Goal: Task Accomplishment & Management: Complete application form

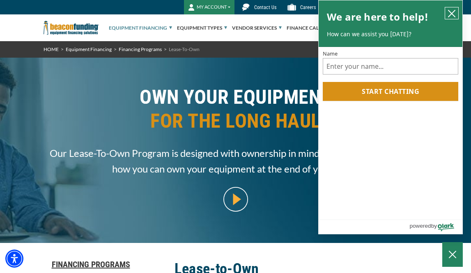
click at [454, 14] on icon "close chatbox" at bounding box center [452, 13] width 8 height 8
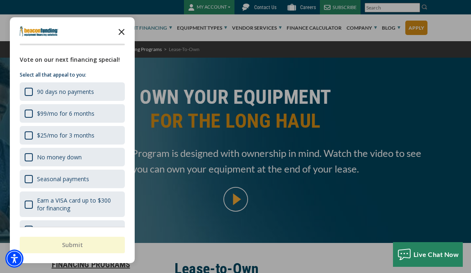
click at [120, 34] on polygon "Close the survey" at bounding box center [122, 32] width 6 height 6
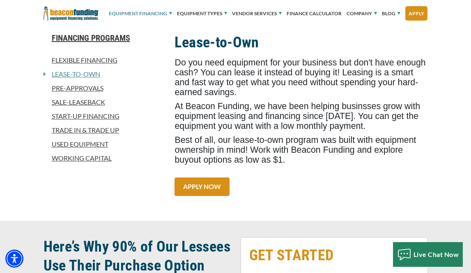
scroll to position [224, 0]
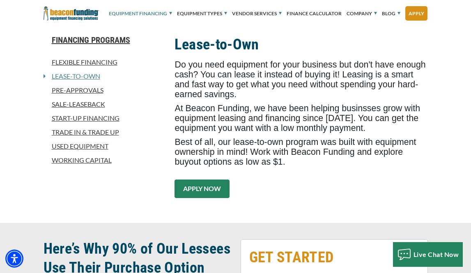
click at [203, 193] on link "APPLY NOW" at bounding box center [202, 188] width 55 height 18
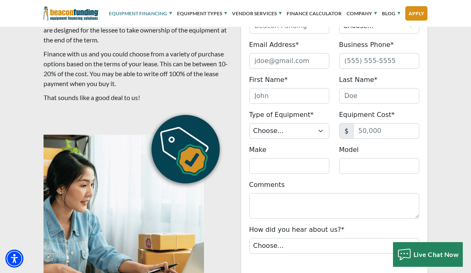
scroll to position [493, 0]
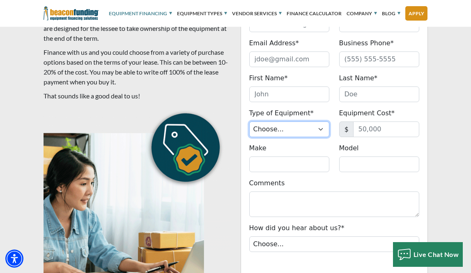
select select "20"
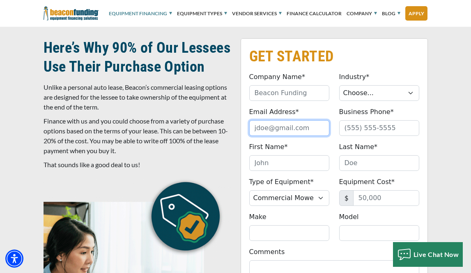
scroll to position [424, 0]
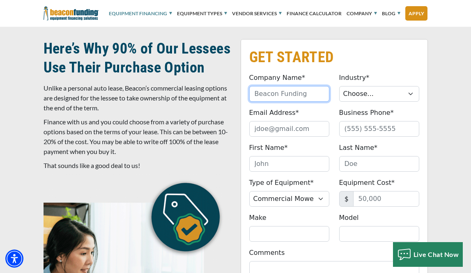
click at [307, 93] on input "Company Name*" at bounding box center [289, 94] width 80 height 16
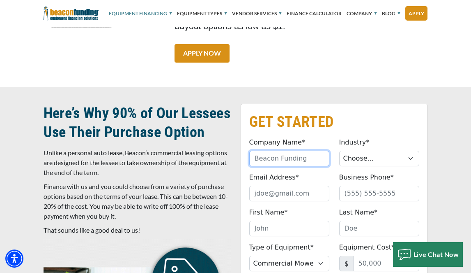
scroll to position [351, 0]
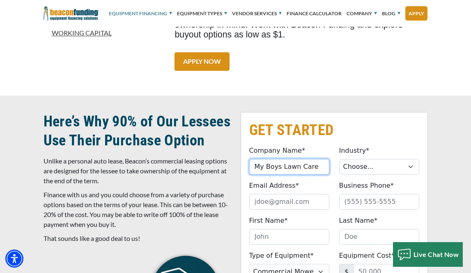
type input "My Boys Lawn Care"
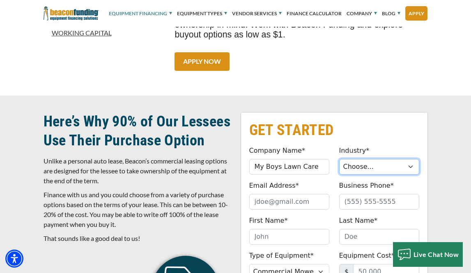
select select "2"
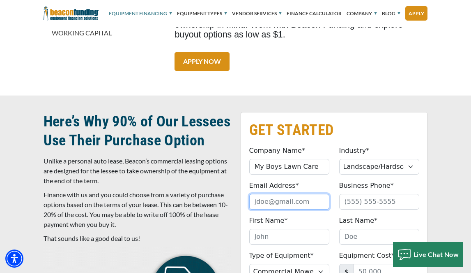
click at [300, 204] on input "Email Address*" at bounding box center [289, 202] width 80 height 16
type input "[EMAIL_ADDRESS][DOMAIN_NAME]"
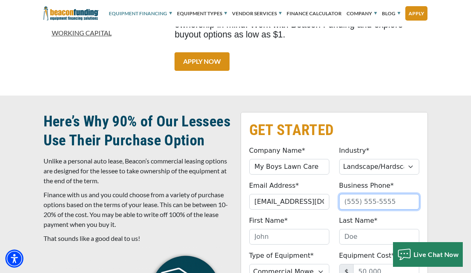
click at [411, 202] on input "Business Phone*" at bounding box center [379, 202] width 80 height 16
type input "[PHONE_NUMBER]"
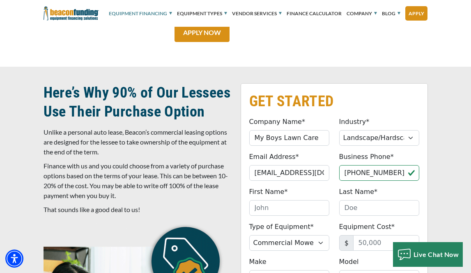
scroll to position [385, 0]
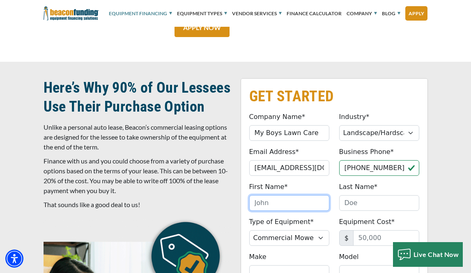
click at [321, 202] on input "First Name*" at bounding box center [289, 203] width 80 height 16
type input "[PERSON_NAME]"
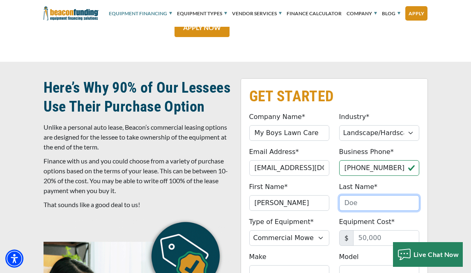
type input "[PERSON_NAME]"
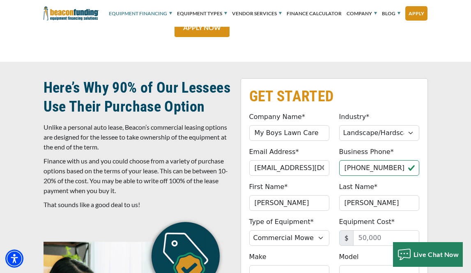
click at [291, 202] on input "[PERSON_NAME]" at bounding box center [289, 203] width 80 height 16
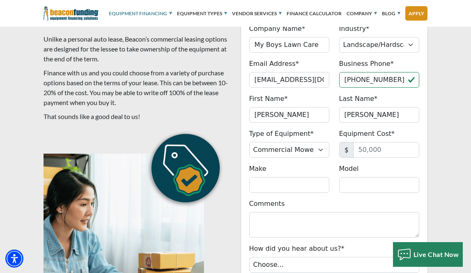
scroll to position [491, 0]
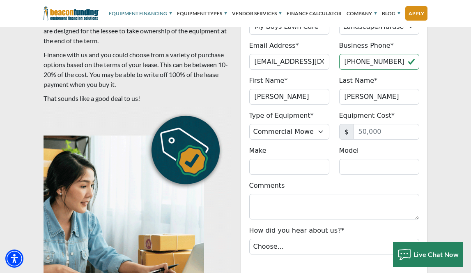
type input "[PERSON_NAME]"
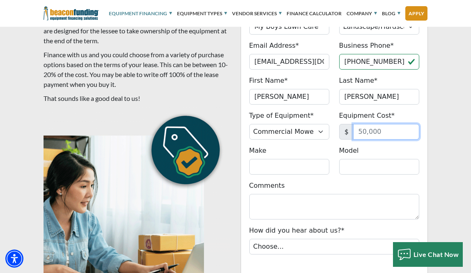
drag, startPoint x: 363, startPoint y: 132, endPoint x: 404, endPoint y: 136, distance: 42.1
click at [404, 136] on input "Equipment Cost*" at bounding box center [386, 132] width 66 height 16
type input "6,000"
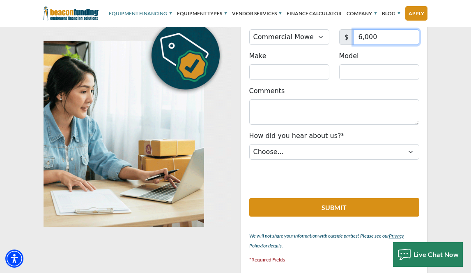
scroll to position [593, 0]
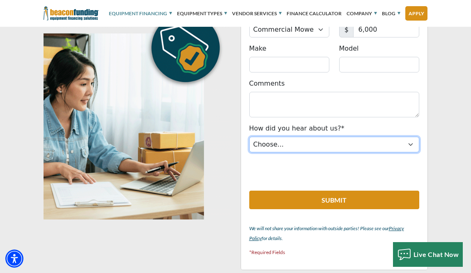
select select "5"
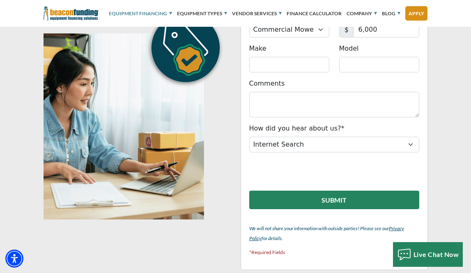
click at [289, 198] on button "Submit" at bounding box center [334, 199] width 170 height 18
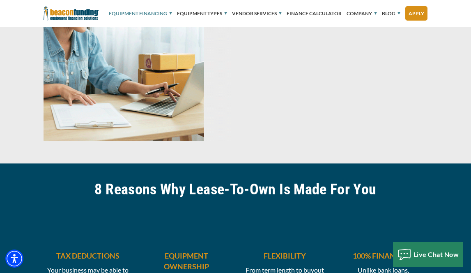
scroll to position [589, 0]
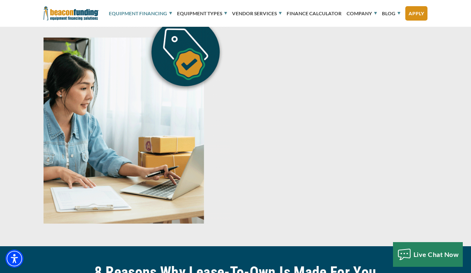
scroll to position [224, 0]
